Goal: Task Accomplishment & Management: Complete application form

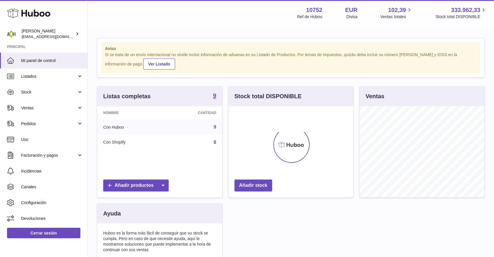
scroll to position [91, 125]
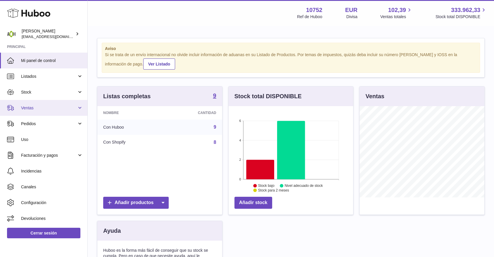
click at [53, 110] on span "Ventas" at bounding box center [49, 108] width 56 height 6
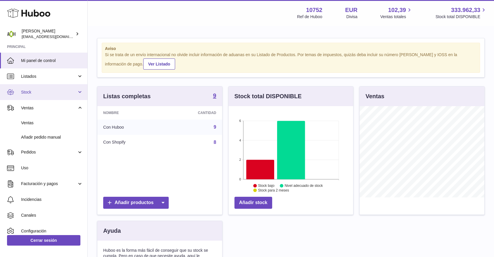
click at [58, 94] on span "Stock" at bounding box center [49, 92] width 56 height 6
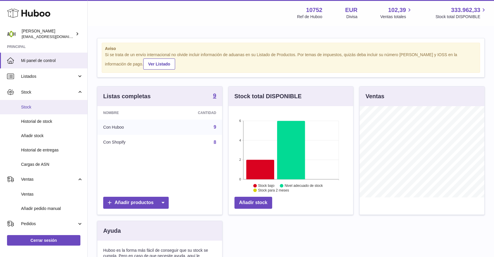
click at [44, 108] on span "Stock" at bounding box center [52, 107] width 62 height 6
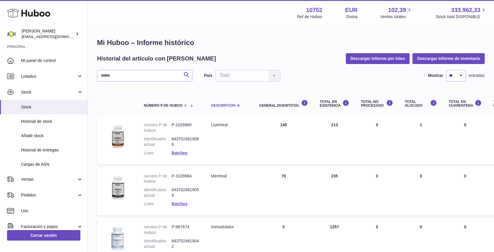
click at [217, 104] on span "Descripción" at bounding box center [223, 106] width 24 height 4
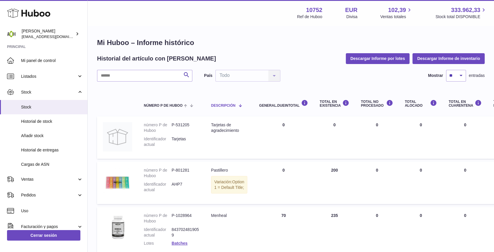
click at [223, 106] on span "Descripción" at bounding box center [223, 106] width 24 height 4
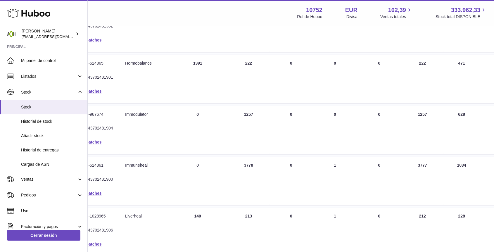
scroll to position [162, 86]
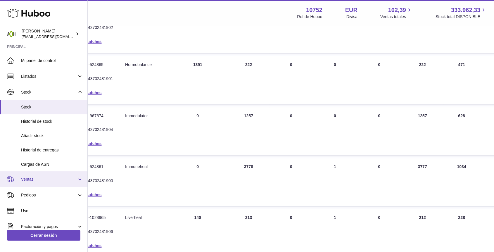
click at [35, 181] on span "Ventas" at bounding box center [49, 180] width 56 height 6
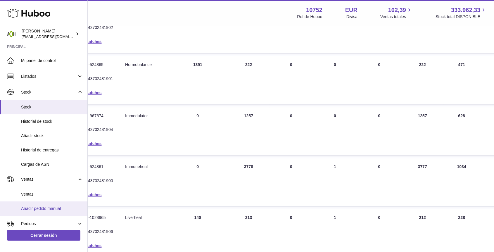
click at [32, 206] on span "Añadir pedido manual" at bounding box center [52, 209] width 62 height 6
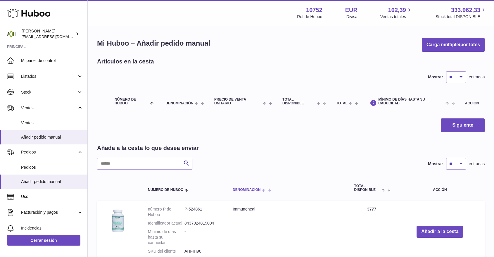
click at [244, 189] on span "Denominación" at bounding box center [247, 190] width 28 height 4
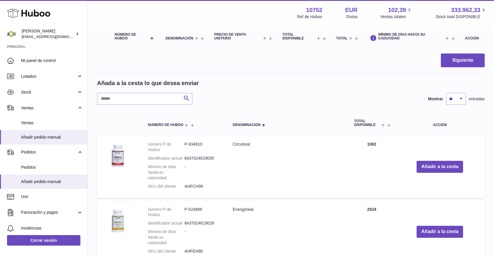
scroll to position [97, 0]
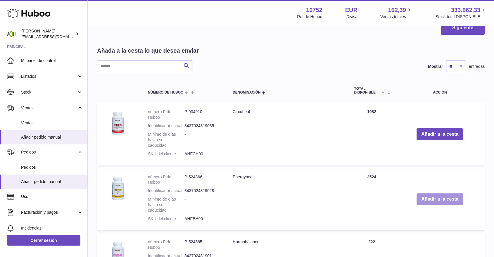
click at [419, 200] on button "Añadir a la cesta" at bounding box center [440, 199] width 46 height 12
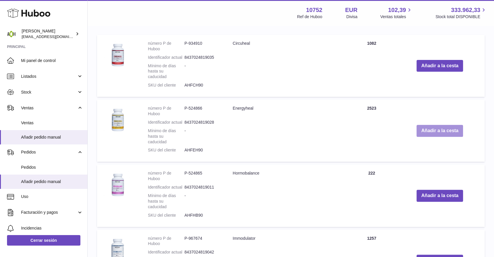
scroll to position [227, 0]
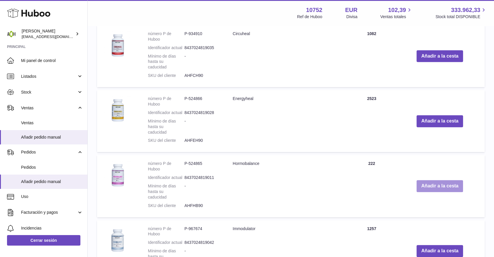
click at [423, 189] on button "Añadir a la cesta" at bounding box center [440, 186] width 46 height 12
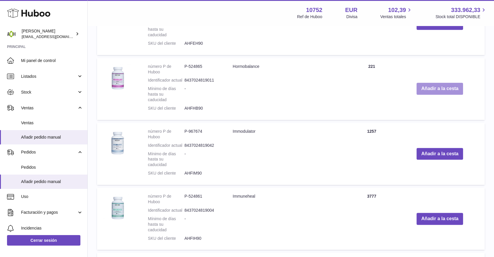
scroll to position [405, 0]
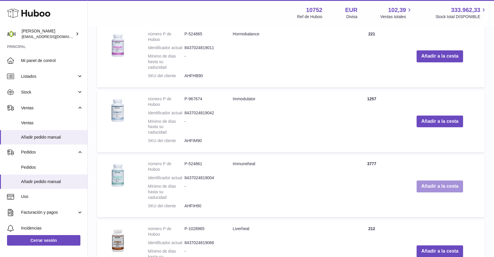
click at [423, 189] on button "Añadir a la cesta" at bounding box center [440, 186] width 46 height 12
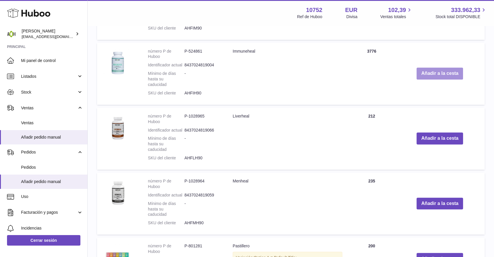
scroll to position [582, 0]
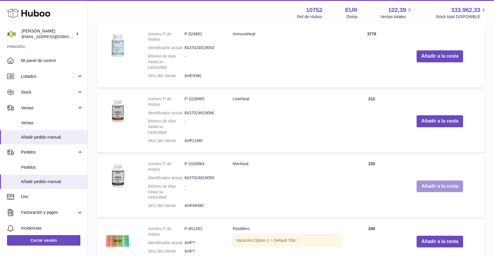
click at [422, 185] on button "Añadir a la cesta" at bounding box center [440, 186] width 46 height 12
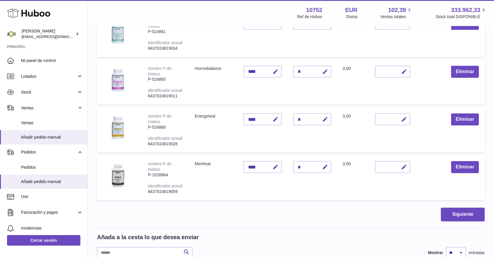
scroll to position [45, 0]
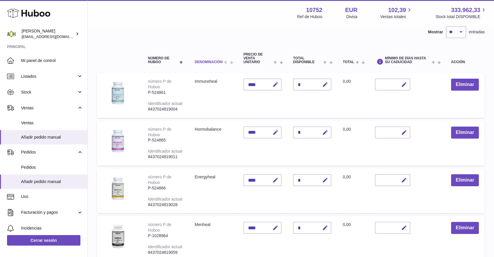
click at [221, 60] on span "Denominación" at bounding box center [209, 62] width 28 height 4
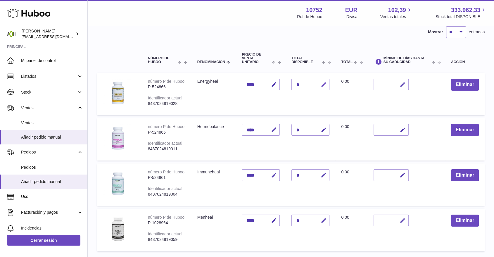
click at [320, 84] on icon "button" at bounding box center [323, 85] width 6 height 6
drag, startPoint x: 300, startPoint y: 81, endPoint x: 296, endPoint y: 83, distance: 5.2
click at [296, 83] on input "*" at bounding box center [310, 85] width 38 height 12
type input "*"
click at [319, 86] on button "submit" at bounding box center [322, 84] width 11 height 9
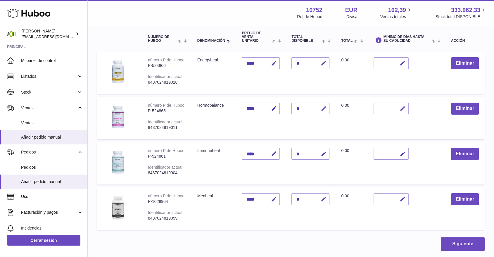
scroll to position [77, 0]
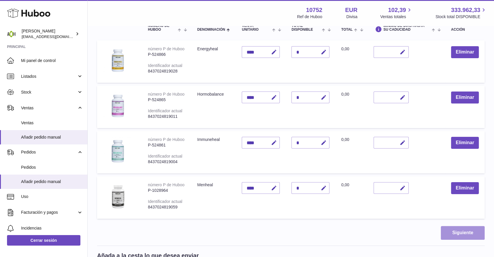
click at [448, 229] on button "Siguiente" at bounding box center [463, 233] width 44 height 14
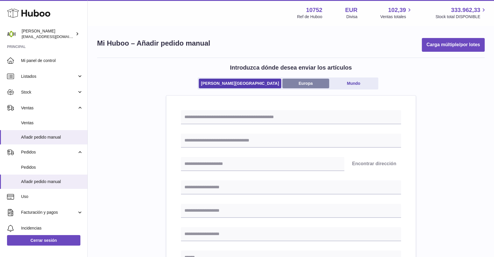
click at [283, 86] on link "Europa" at bounding box center [305, 84] width 47 height 10
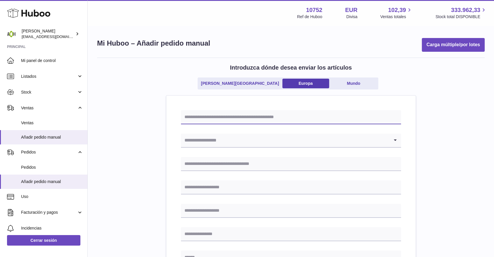
click at [242, 116] on input "text" at bounding box center [291, 117] width 220 height 14
click at [196, 117] on input "*******" at bounding box center [291, 117] width 220 height 14
drag, startPoint x: 195, startPoint y: 117, endPoint x: 201, endPoint y: 118, distance: 5.7
click at [201, 118] on input "*******" at bounding box center [291, 117] width 220 height 14
type input "*******"
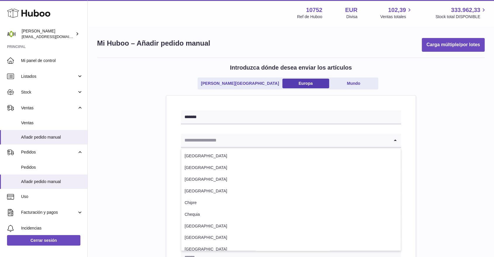
click at [195, 143] on input "Search for option" at bounding box center [285, 140] width 208 height 13
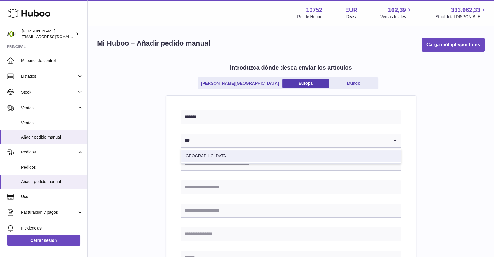
click at [189, 152] on li "España" at bounding box center [291, 156] width 220 height 12
type input "***"
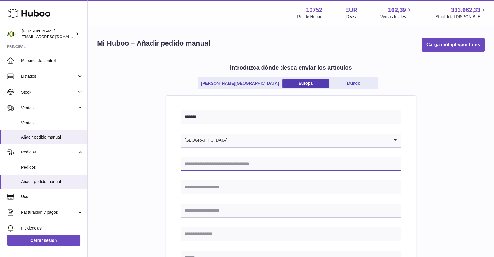
click at [198, 166] on input "text" at bounding box center [291, 164] width 220 height 14
type input "**********"
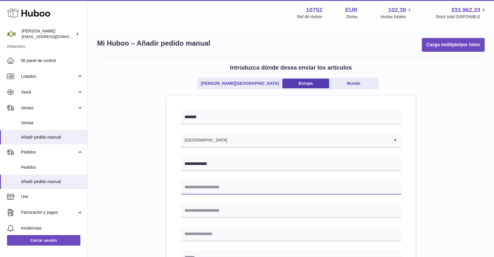
click at [207, 187] on input "text" at bounding box center [291, 187] width 220 height 14
type input "**********"
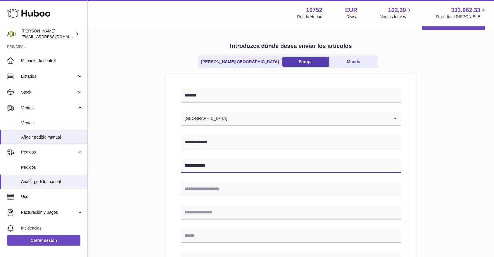
scroll to position [32, 0]
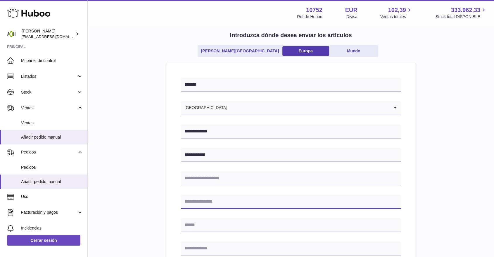
click at [199, 201] on input "text" at bounding box center [291, 202] width 220 height 14
type input "**********"
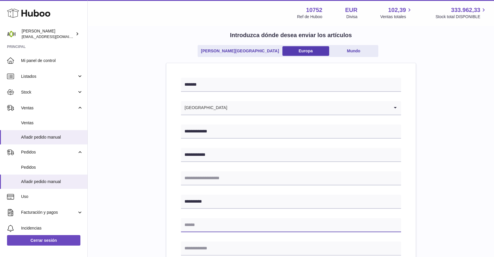
click at [226, 220] on input "text" at bounding box center [291, 225] width 220 height 14
type input "*********"
click at [234, 239] on div "**********" at bounding box center [291, 247] width 220 height 338
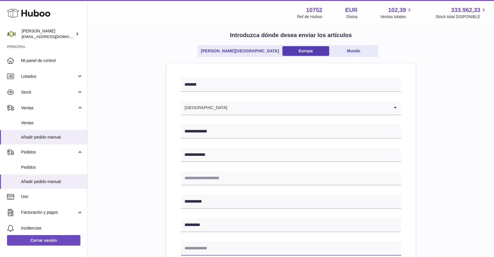
click at [234, 245] on input "text" at bounding box center [291, 248] width 220 height 14
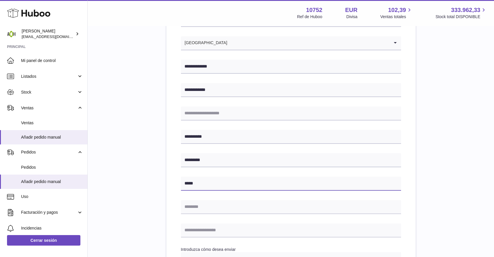
type input "*****"
click at [215, 207] on input "text" at bounding box center [291, 207] width 220 height 14
type input "*********"
click at [224, 227] on input "text" at bounding box center [291, 230] width 220 height 14
type input "**********"
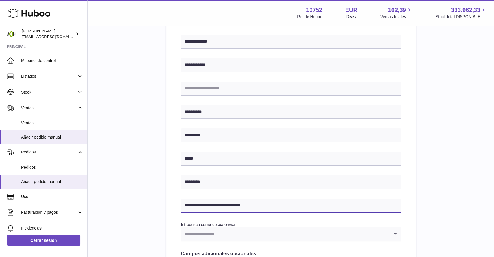
scroll to position [162, 0]
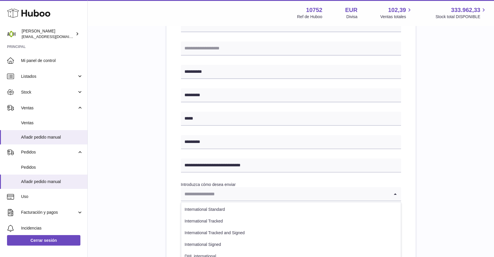
click at [222, 200] on input "Search for option" at bounding box center [285, 193] width 208 height 13
click at [220, 203] on ul "International Standard International Tracked International Tracked and Signed I…" at bounding box center [291, 239] width 220 height 74
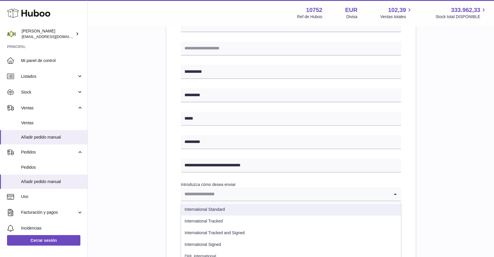
click at [220, 206] on li "International Standard" at bounding box center [291, 210] width 220 height 12
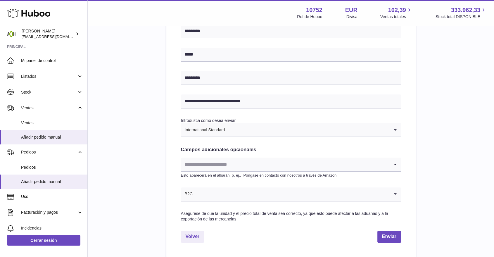
scroll to position [227, 0]
click at [397, 232] on button "Enviar" at bounding box center [389, 236] width 24 height 12
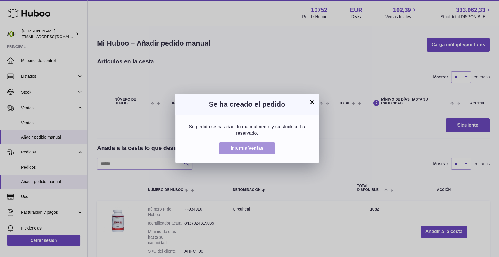
click at [251, 146] on span "Ir a mis Ventas" at bounding box center [247, 148] width 33 height 5
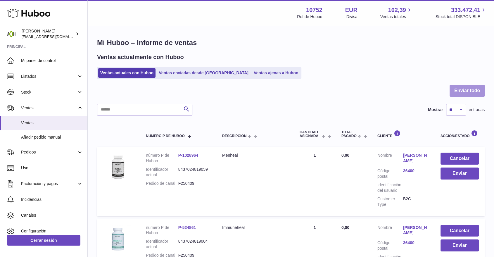
click at [454, 91] on button "Enviar todo" at bounding box center [467, 91] width 35 height 12
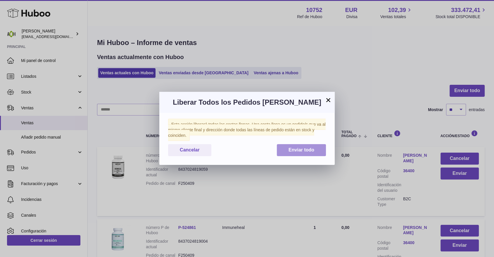
click at [296, 147] on span "Enviar todo" at bounding box center [302, 149] width 26 height 5
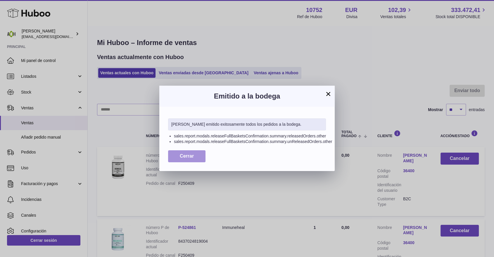
click at [192, 156] on span "Cerrar" at bounding box center [187, 155] width 14 height 5
